Goal: Book appointment/travel/reservation

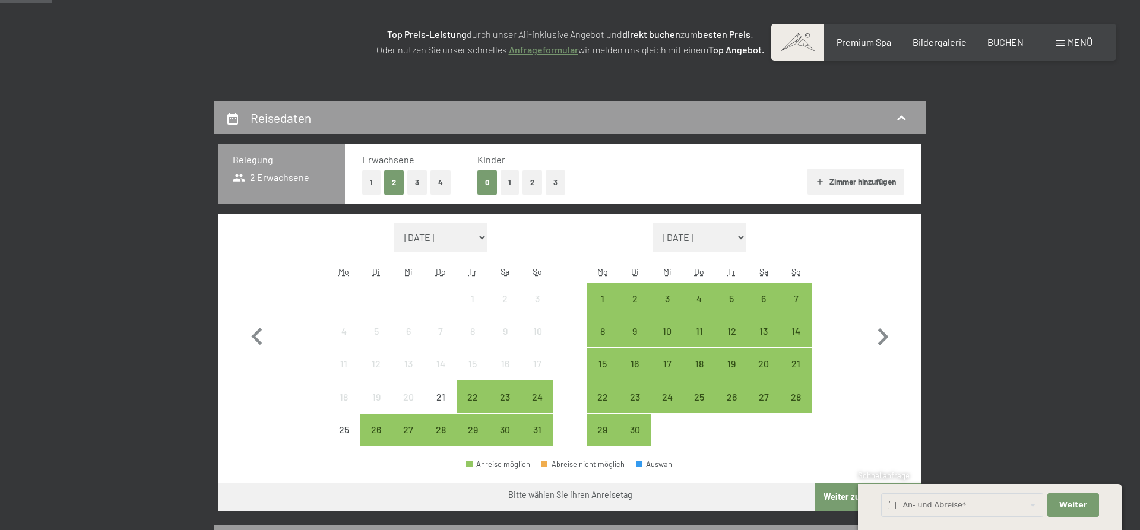
scroll to position [182, 0]
click at [795, 361] on div "21" at bounding box center [797, 374] width 30 height 30
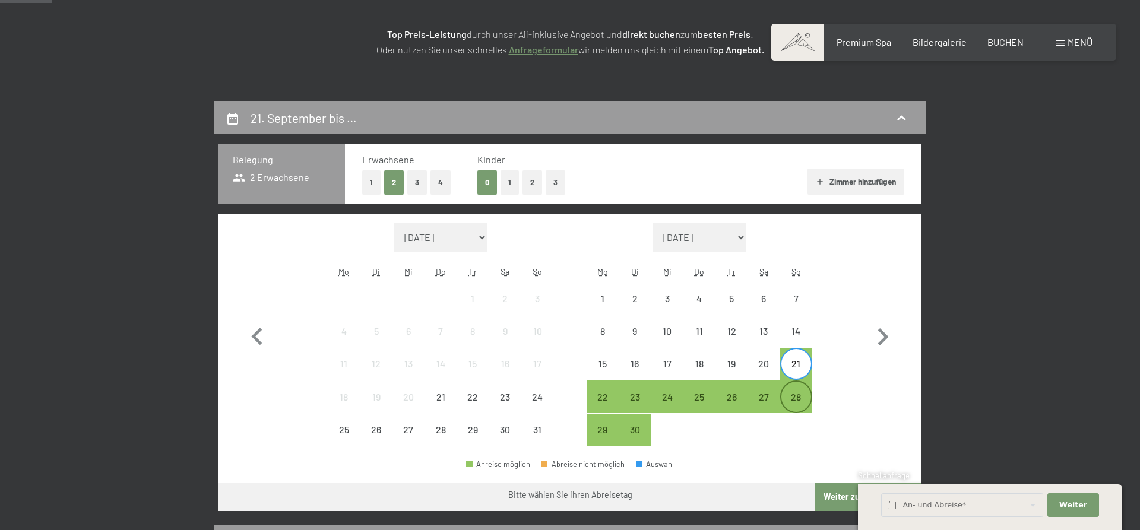
click at [789, 404] on div "28" at bounding box center [797, 408] width 30 height 30
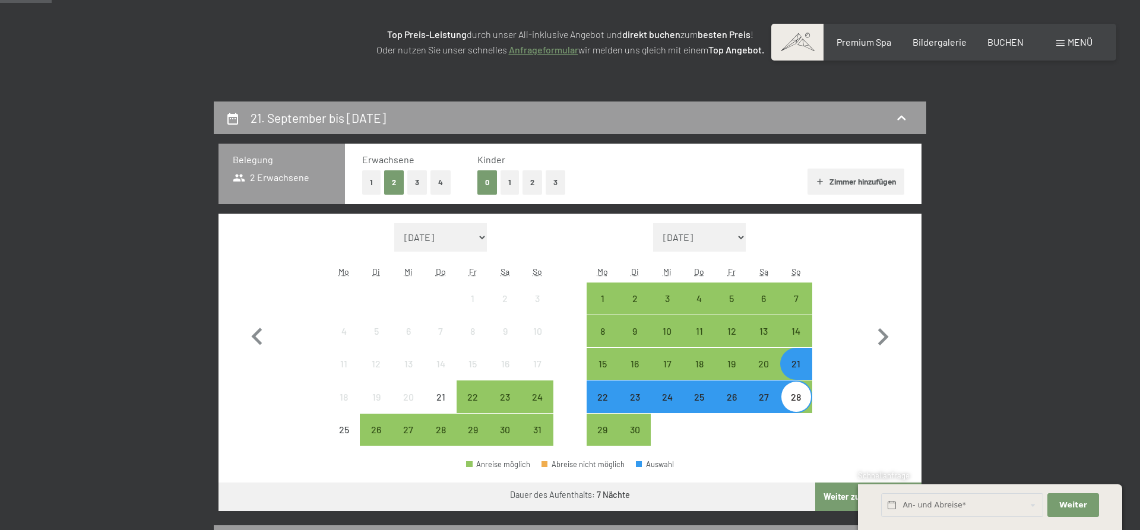
click at [837, 495] on button "Weiter zu „Zimmer“" at bounding box center [868, 497] width 106 height 29
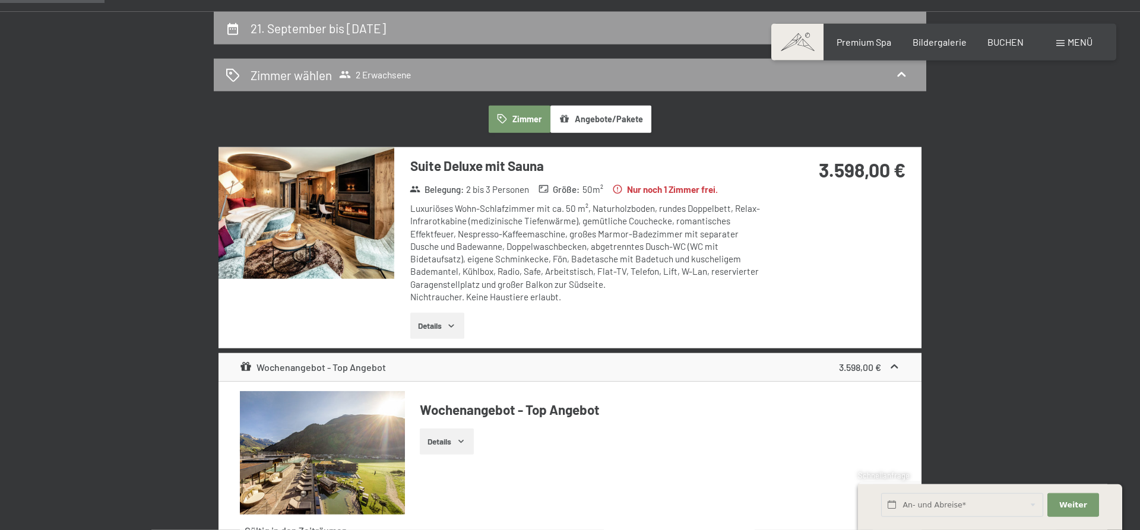
scroll to position [223, 0]
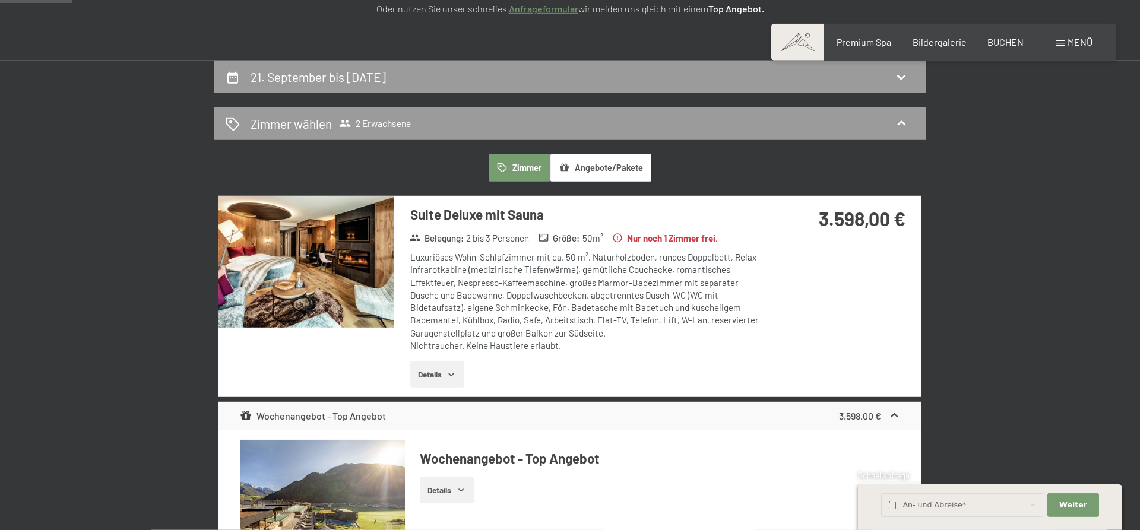
click at [328, 260] on img at bounding box center [307, 262] width 176 height 132
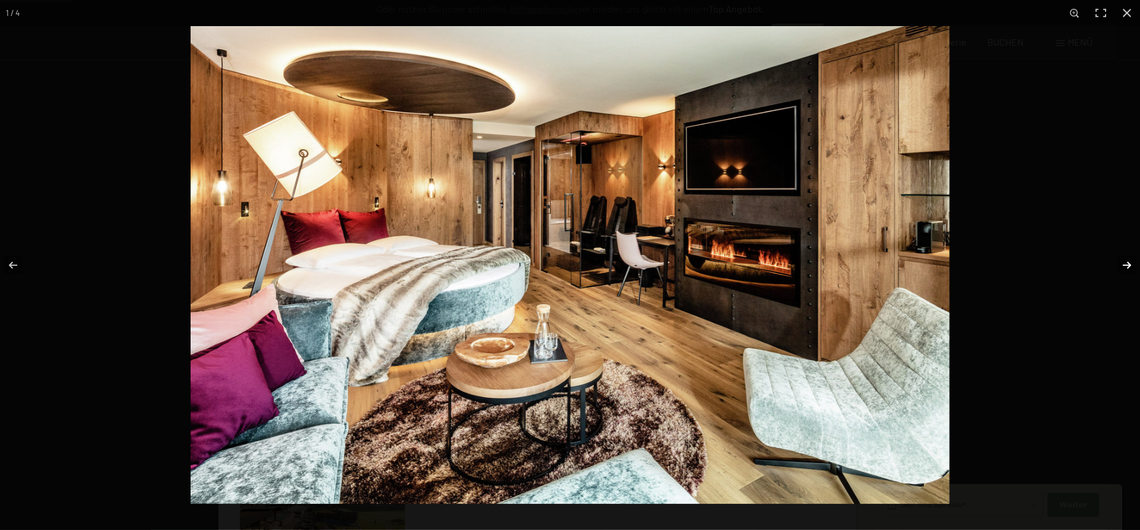
click at [1127, 263] on button "button" at bounding box center [1120, 265] width 42 height 59
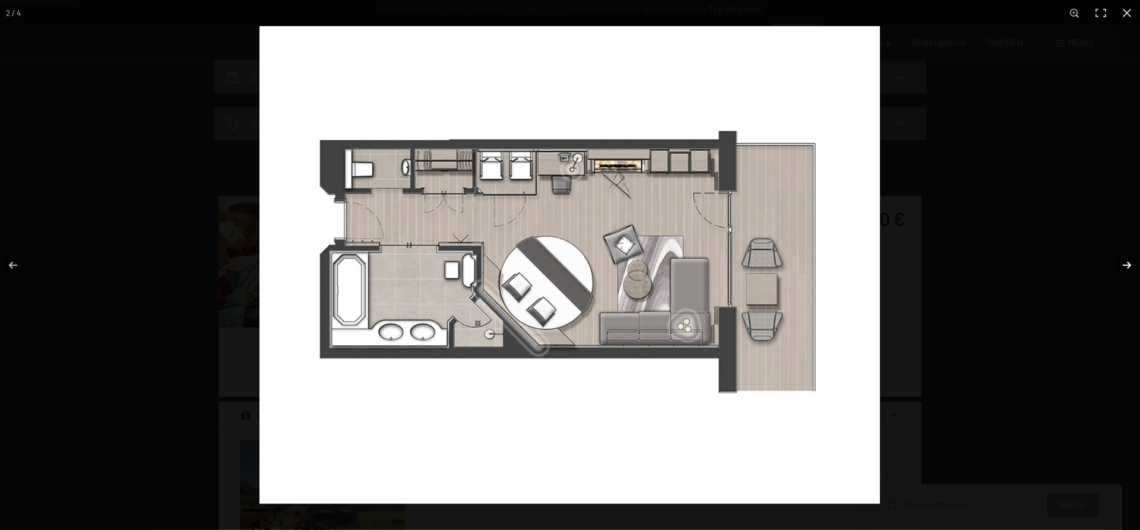
click at [1127, 263] on button "button" at bounding box center [1120, 265] width 42 height 59
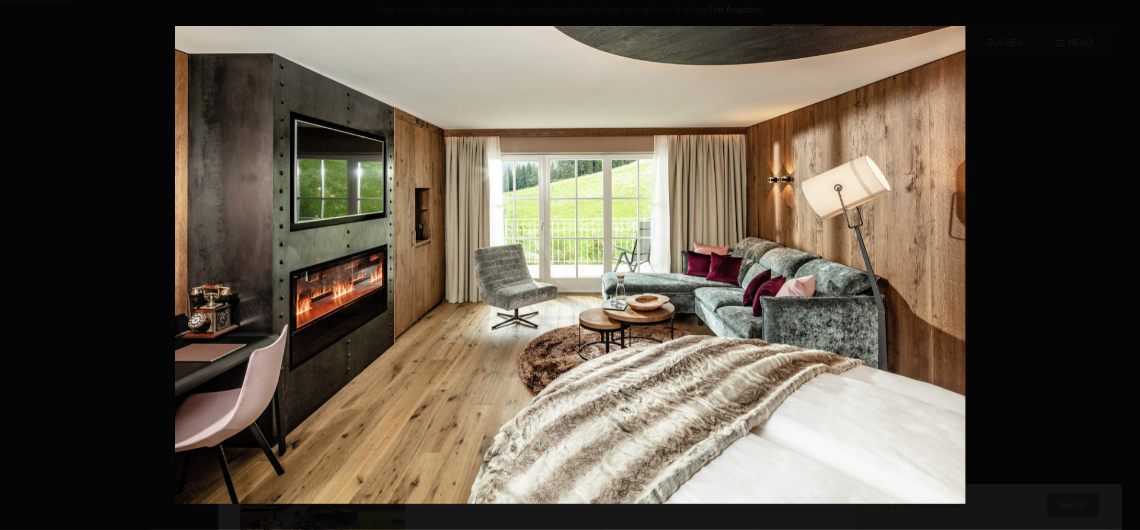
click at [1127, 263] on button "button" at bounding box center [1120, 265] width 42 height 59
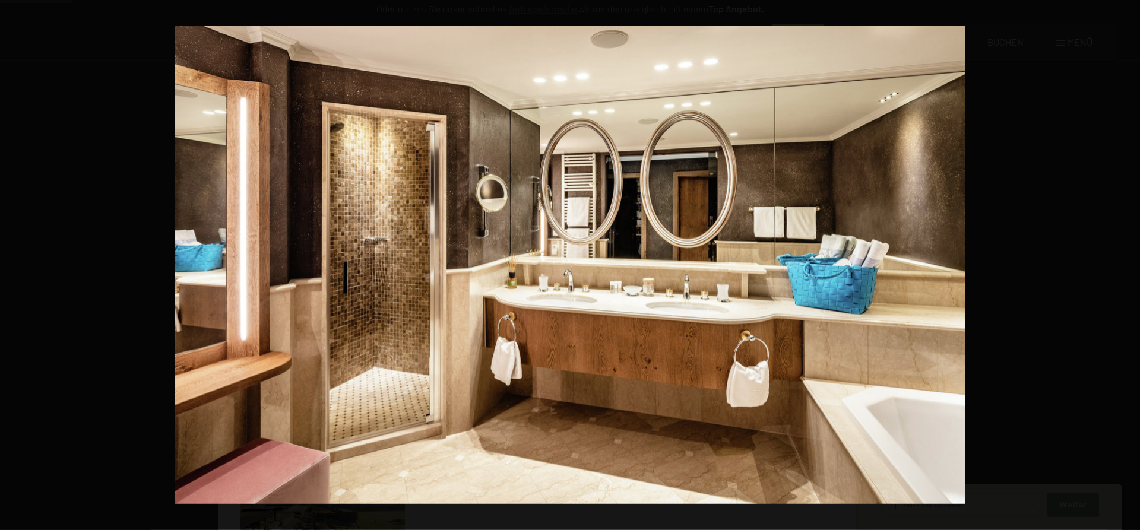
click at [1127, 263] on button "button" at bounding box center [1120, 265] width 42 height 59
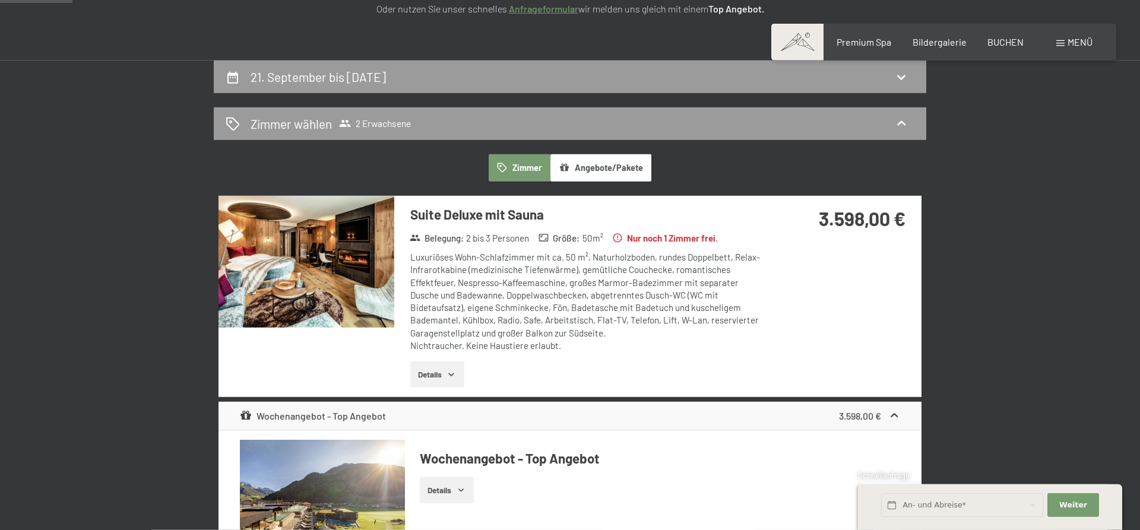
click at [456, 370] on icon "button" at bounding box center [452, 375] width 10 height 10
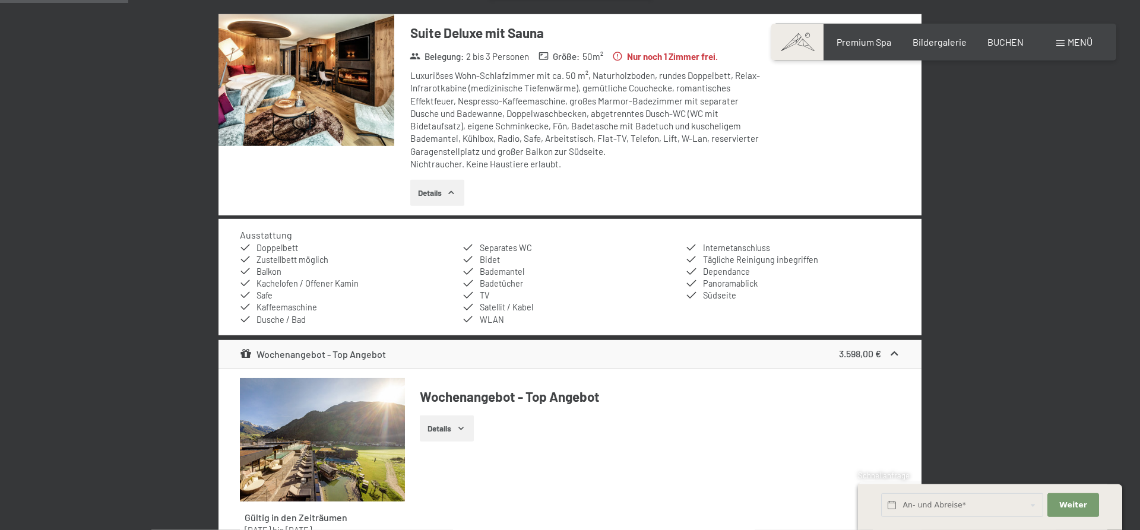
scroll to position [526, 0]
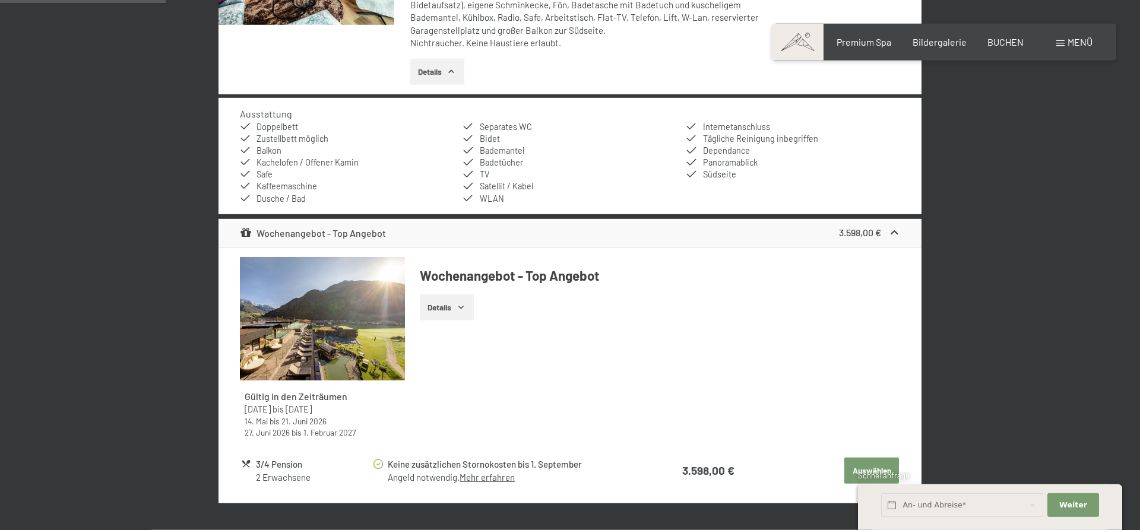
click at [463, 308] on icon "button" at bounding box center [460, 307] width 5 height 3
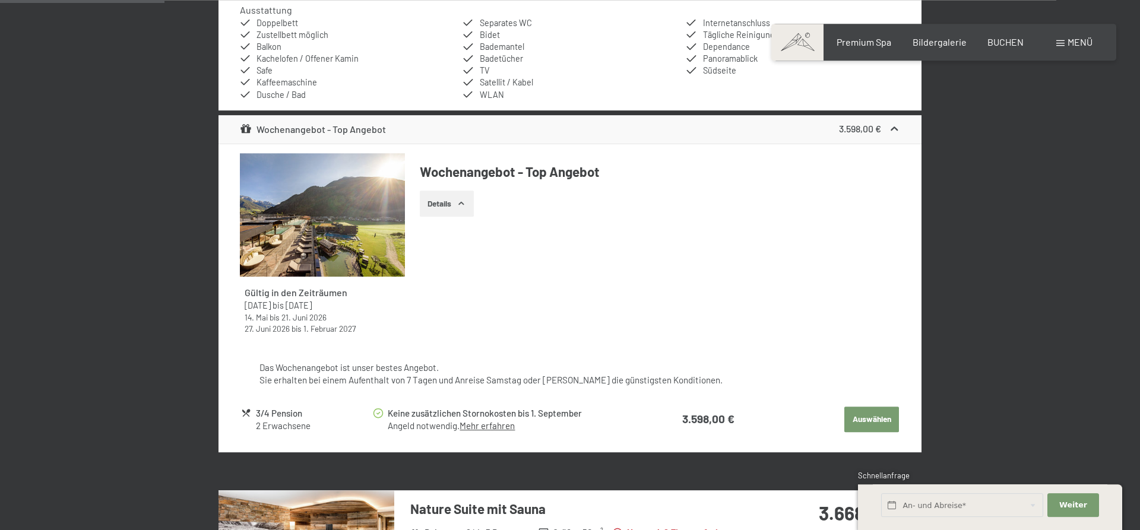
scroll to position [707, 0]
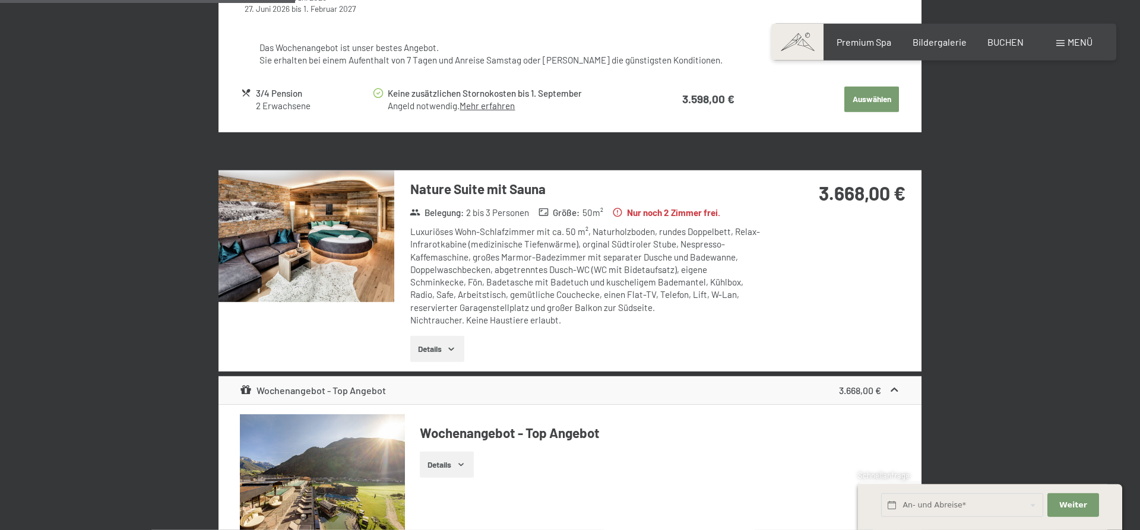
click at [341, 252] on img at bounding box center [307, 236] width 176 height 132
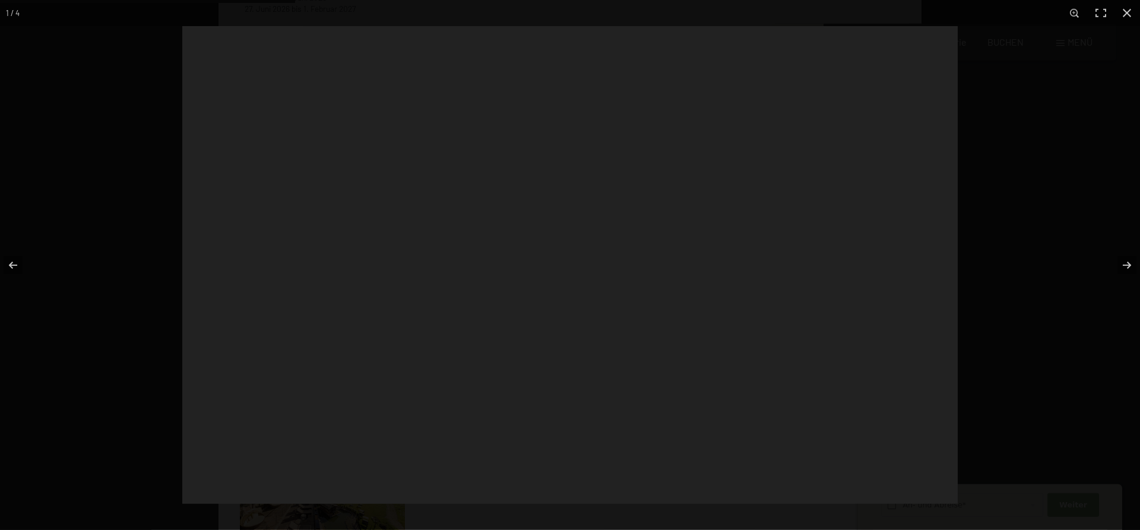
scroll to position [949, 0]
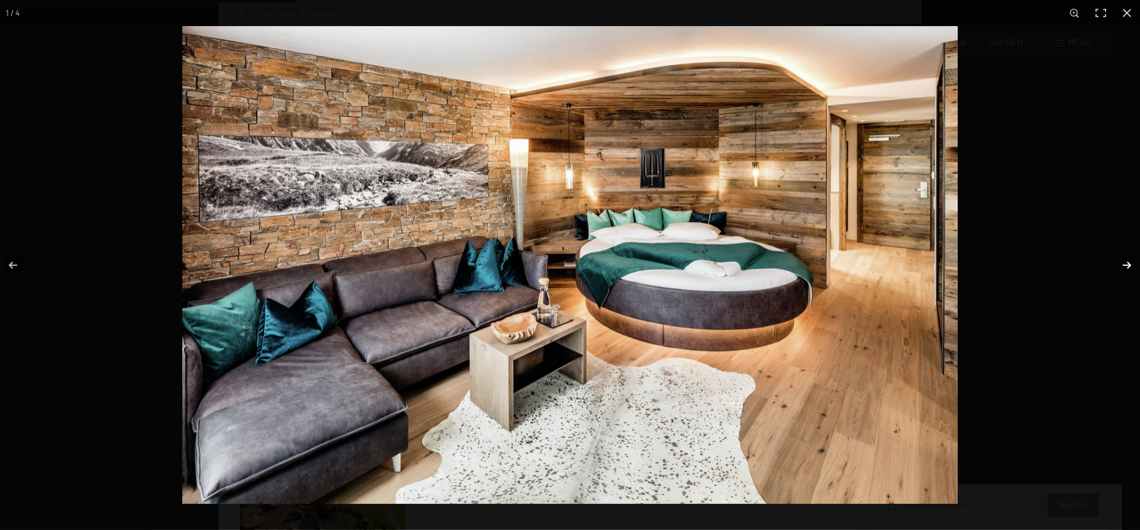
click at [1129, 263] on button "button" at bounding box center [1120, 265] width 42 height 59
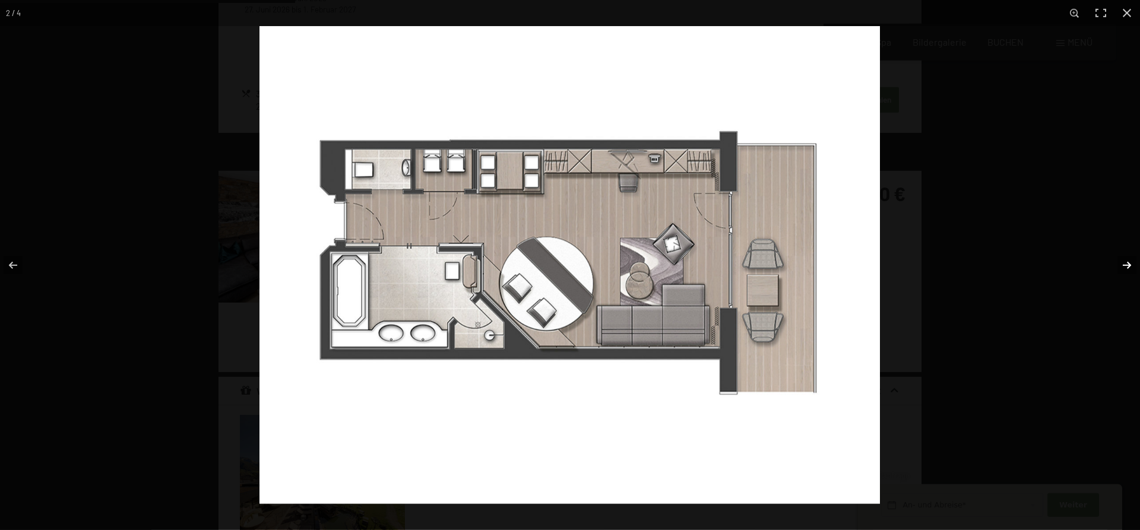
click at [1129, 263] on button "button" at bounding box center [1120, 265] width 42 height 59
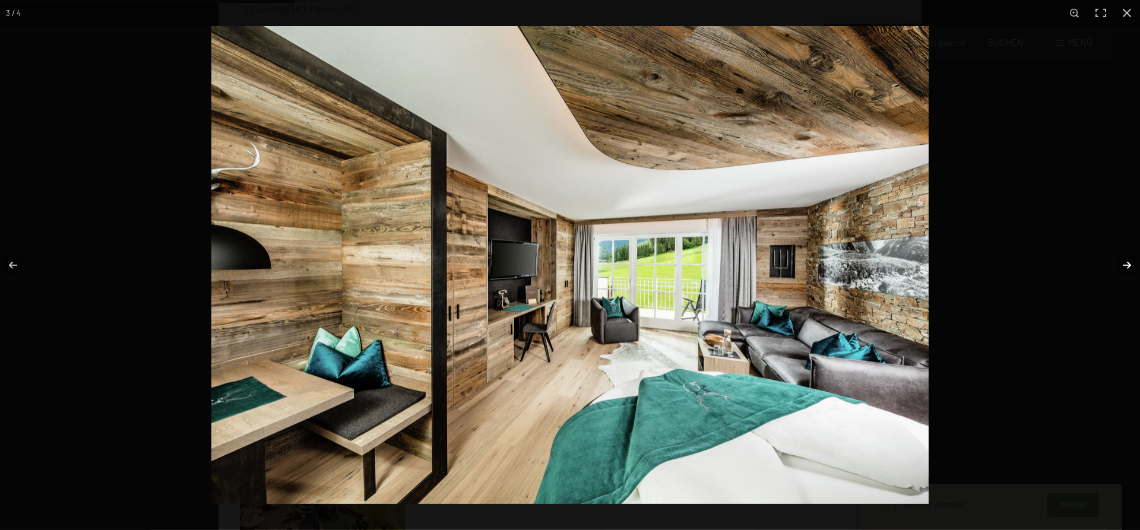
click at [1129, 263] on button "button" at bounding box center [1120, 265] width 42 height 59
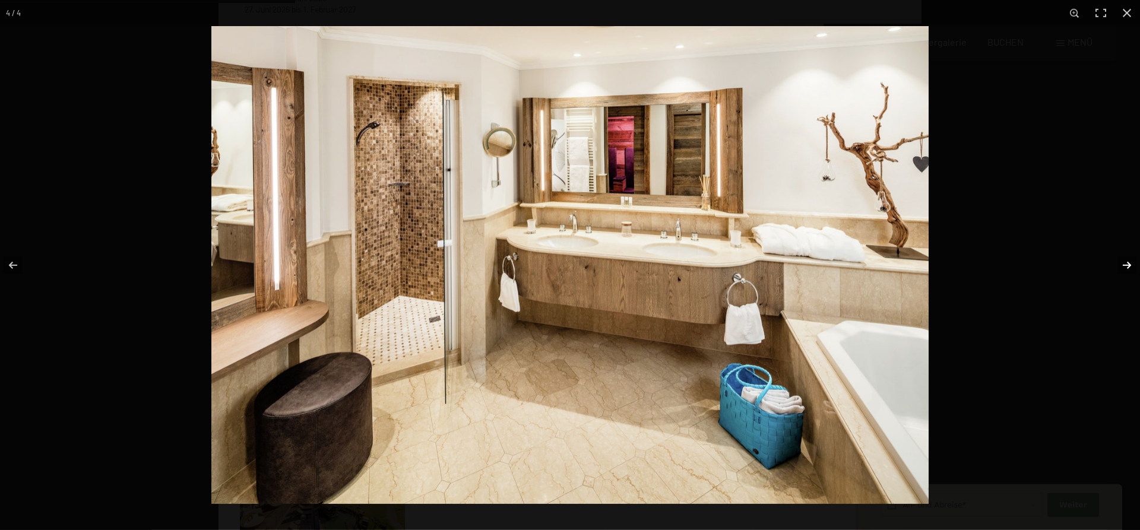
click at [1129, 263] on button "button" at bounding box center [1120, 265] width 42 height 59
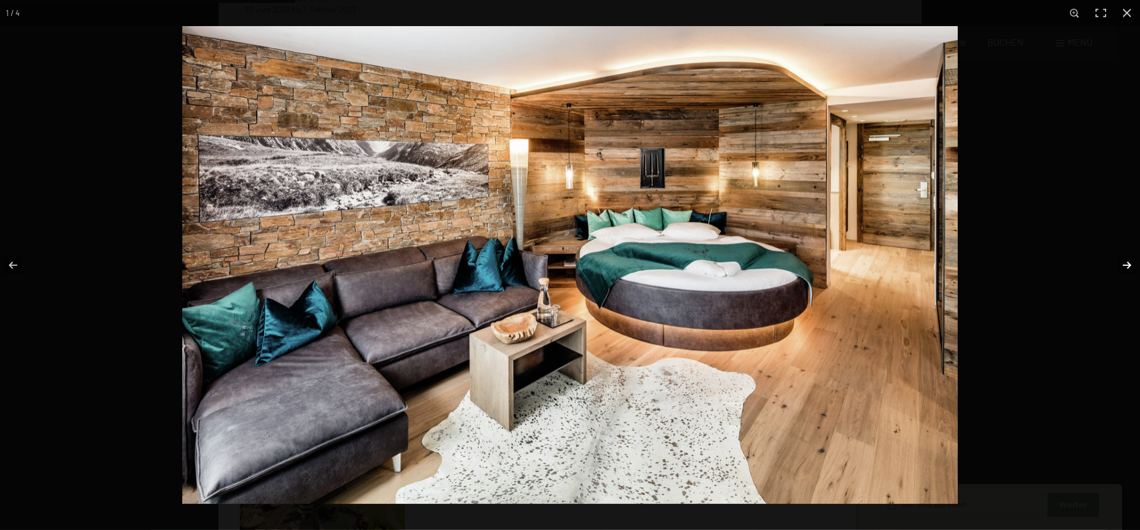
click at [1128, 263] on button "button" at bounding box center [1120, 265] width 42 height 59
